Goal: Transaction & Acquisition: Purchase product/service

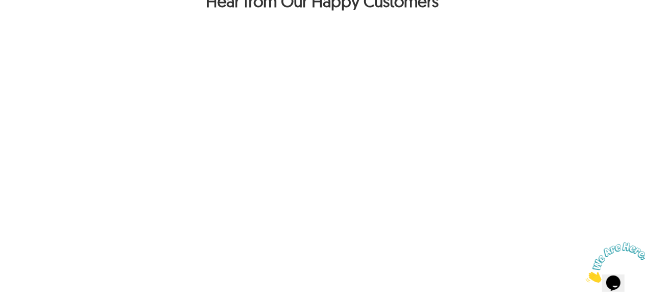
scroll to position [867, 0]
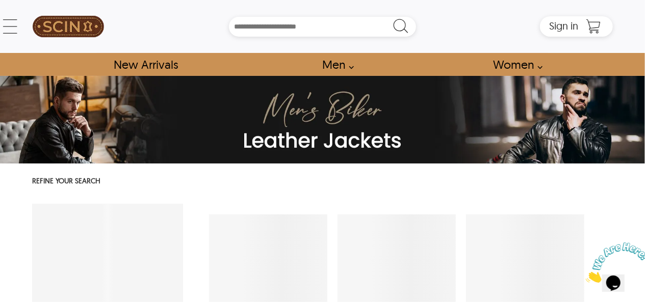
select select "********"
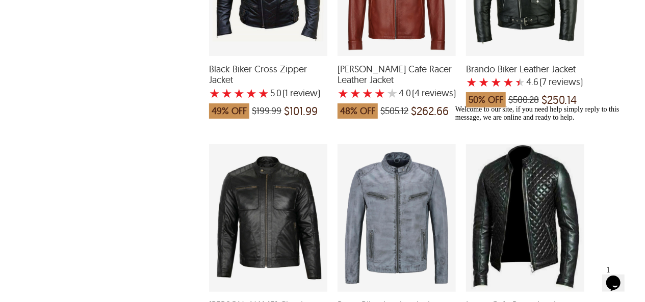
scroll to position [2141, 0]
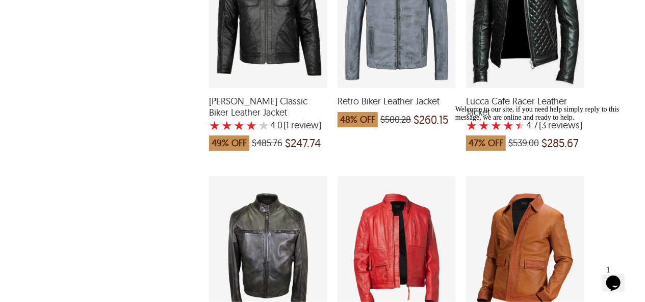
click at [455, 105] on icon "Chat attention grabber" at bounding box center [455, 105] width 0 height 0
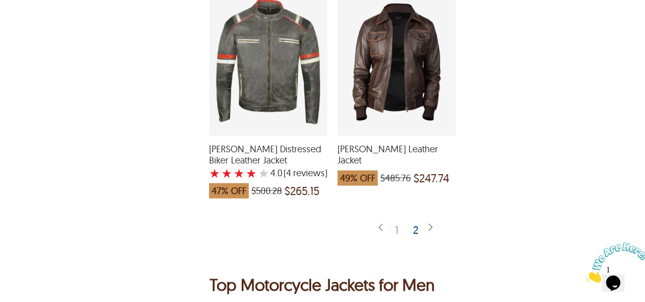
scroll to position [2600, 0]
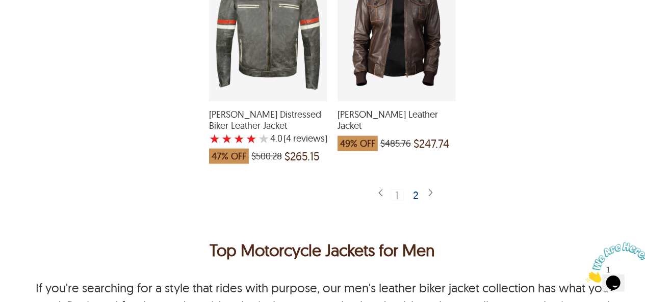
click at [417, 190] on div "2" at bounding box center [416, 195] width 15 height 10
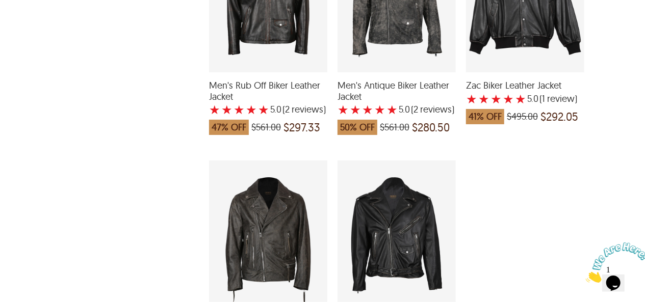
scroll to position [2141, 0]
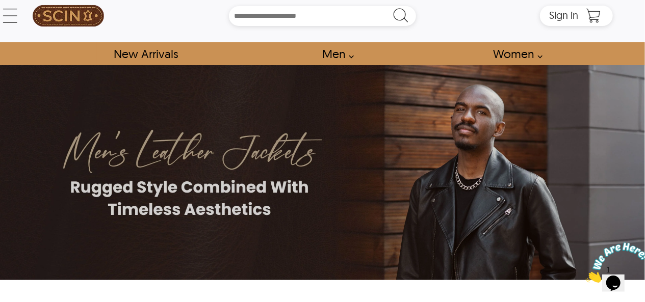
scroll to position [1, 0]
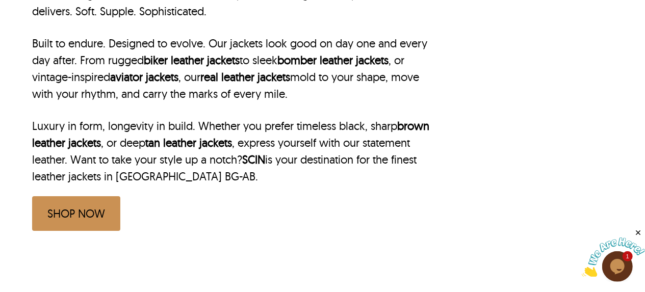
scroll to position [459, 0]
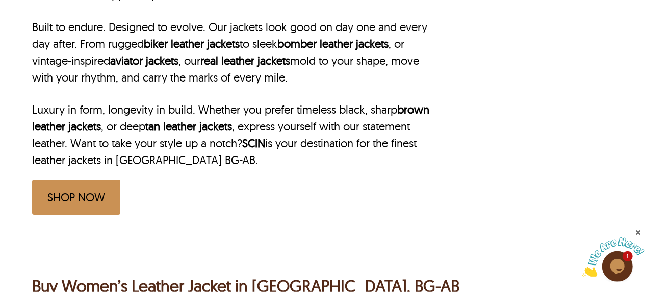
click at [95, 180] on link "SHOP NOW" at bounding box center [76, 197] width 88 height 35
